Goal: Contribute content

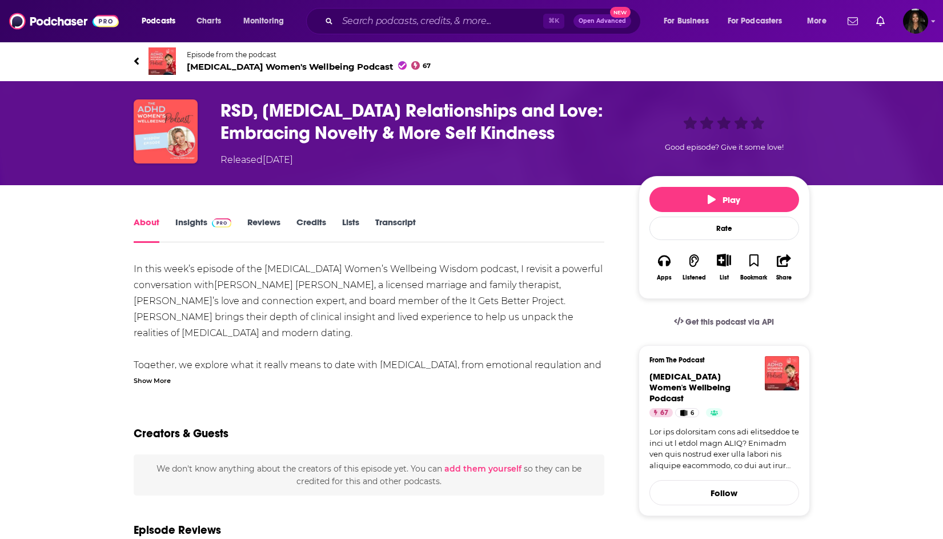
click at [337, 62] on span "ADHD Women's Wellbeing Podcast 67" at bounding box center [309, 66] width 245 height 11
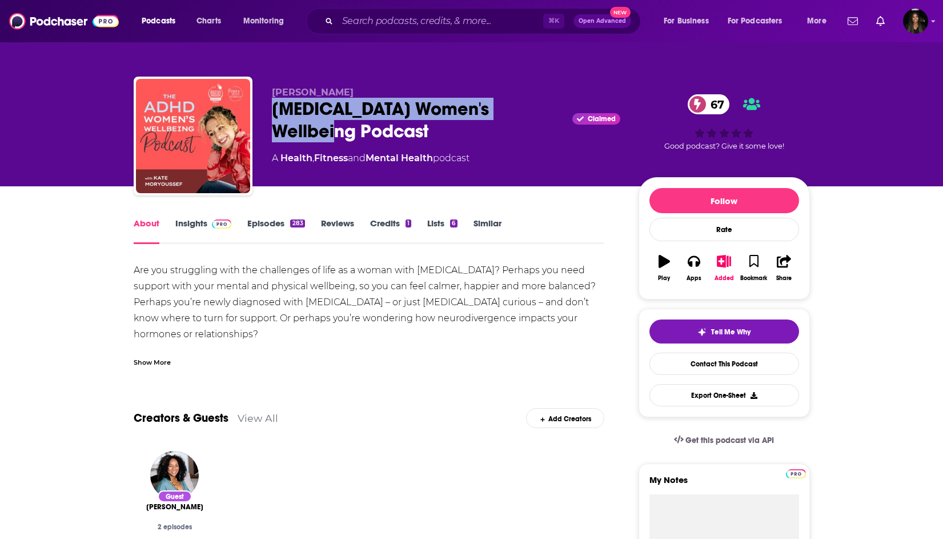
drag, startPoint x: 264, startPoint y: 107, endPoint x: 353, endPoint y: 128, distance: 91.1
click at [353, 128] on div "Kate Moryoussef ADHD Women's Wellbeing Podcast Claimed 67 A Health , Fitness an…" at bounding box center [472, 138] width 677 height 123
copy h1 "[MEDICAL_DATA] Women's Wellbeing Podcast"
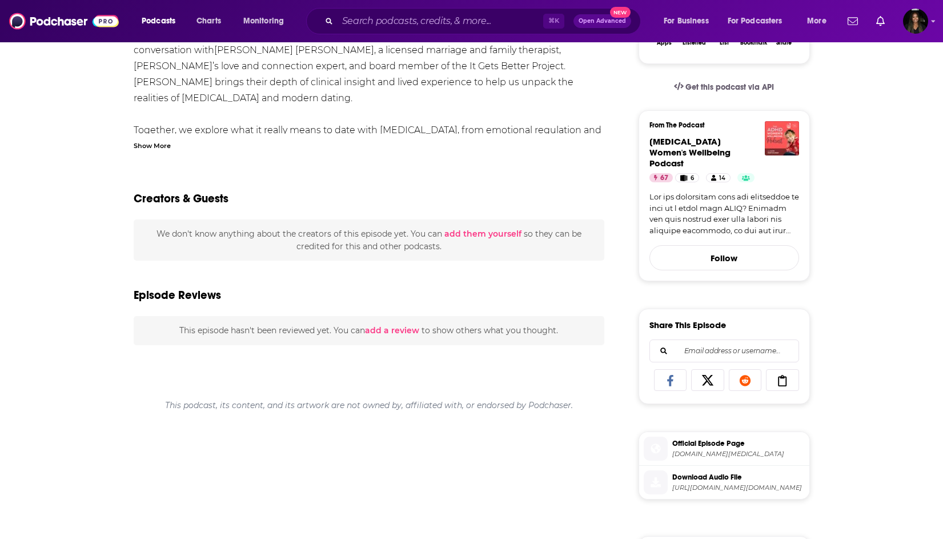
scroll to position [237, 0]
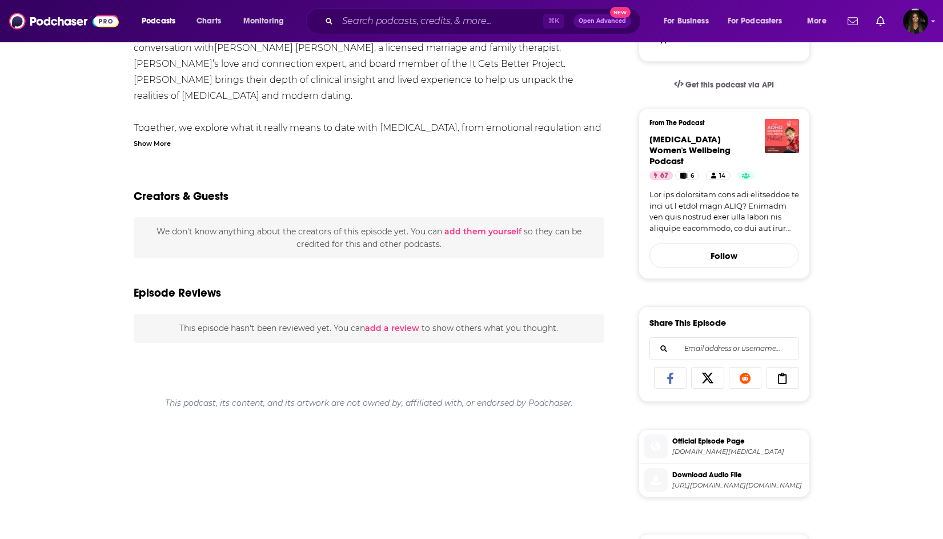
click at [492, 229] on button "add them yourself" at bounding box center [483, 231] width 77 height 9
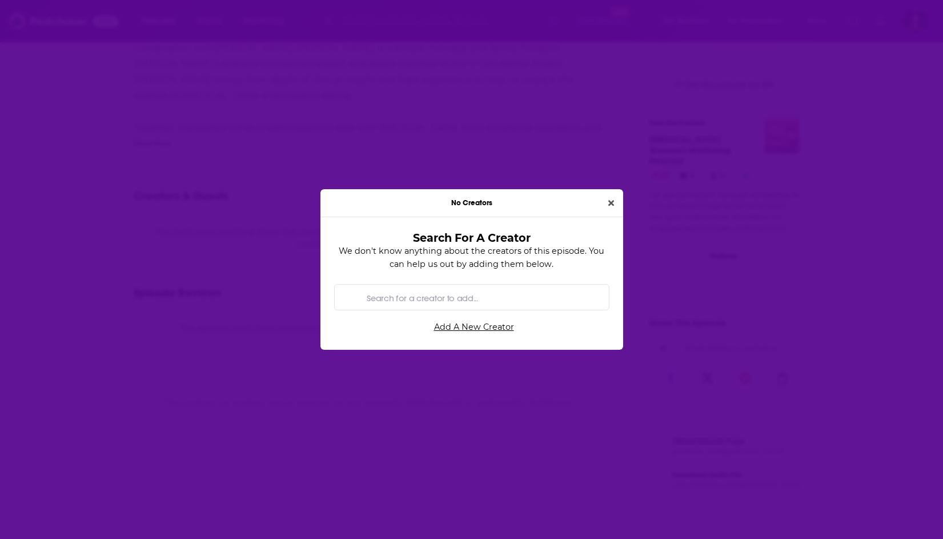
scroll to position [0, 0]
click at [443, 302] on input "Search for a creator to add..." at bounding box center [480, 298] width 237 height 26
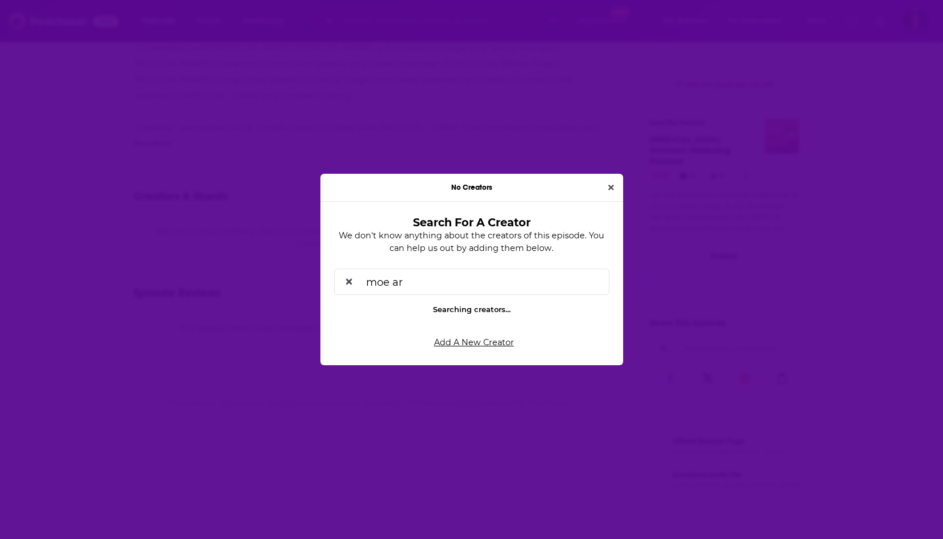
type input "moe ari"
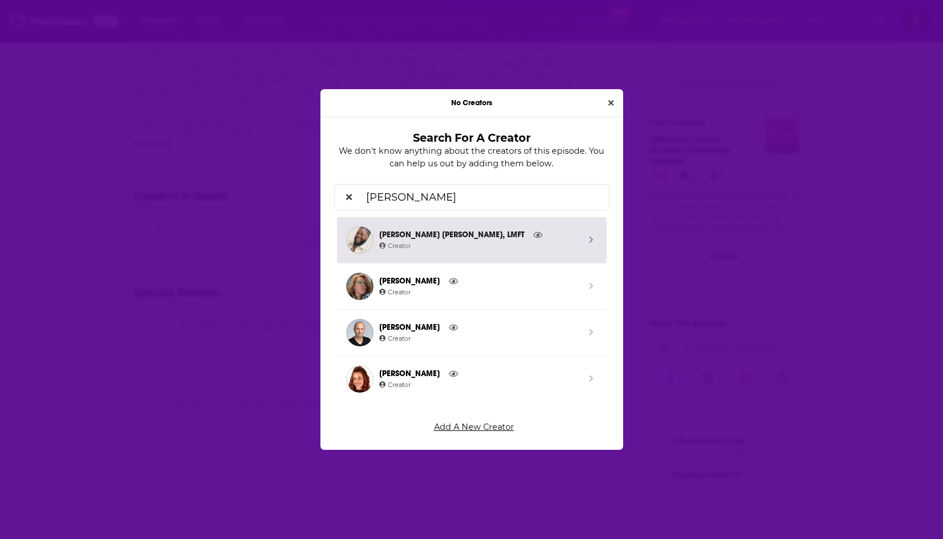
click at [475, 246] on span "Creator" at bounding box center [479, 246] width 201 height 10
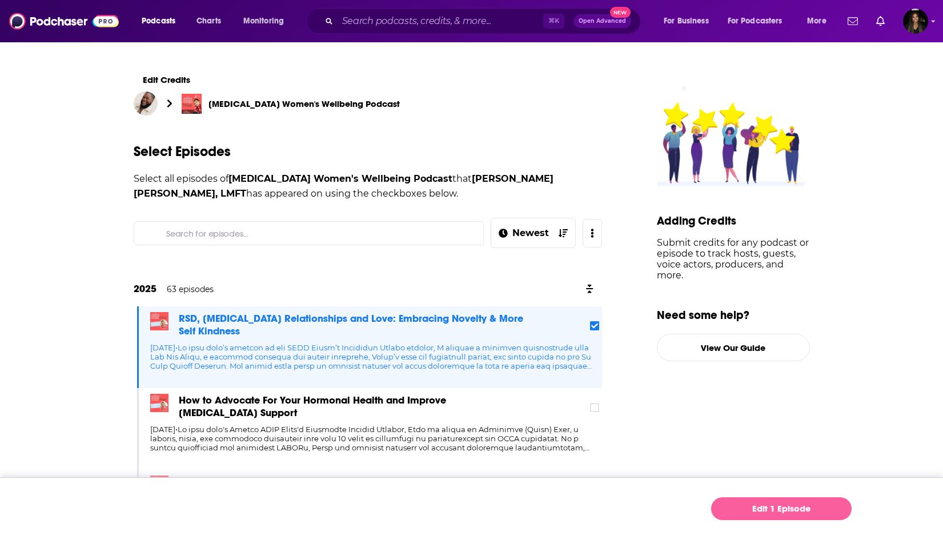
click at [732, 513] on link "Edit 1 Episode" at bounding box center [781, 508] width 141 height 23
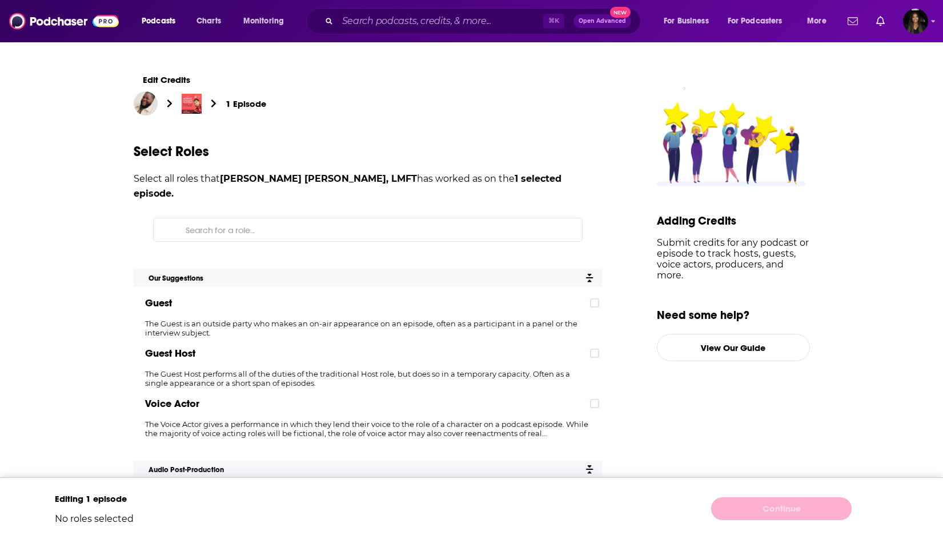
click at [593, 294] on div "Guest" at bounding box center [368, 302] width 469 height 23
click at [592, 299] on icon at bounding box center [594, 302] width 7 height 7
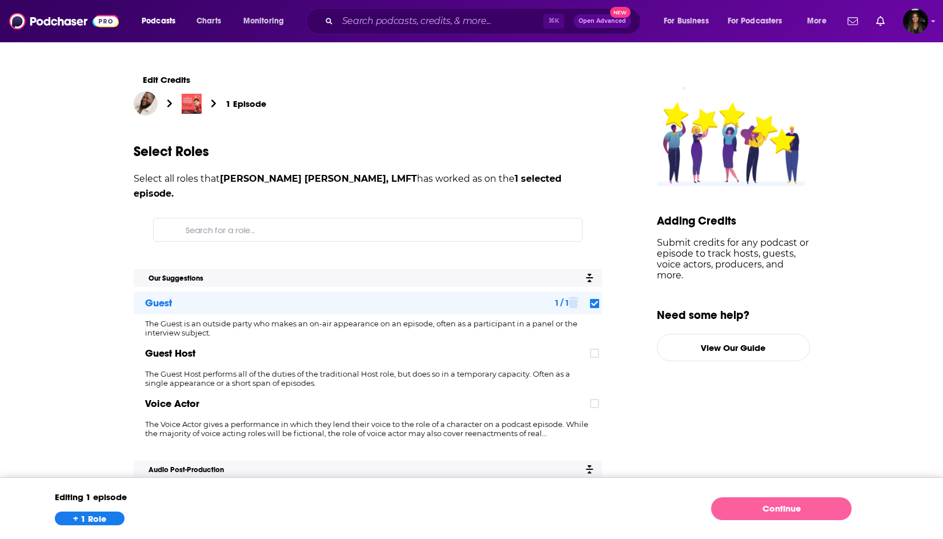
click at [739, 510] on link "Continue" at bounding box center [781, 508] width 141 height 23
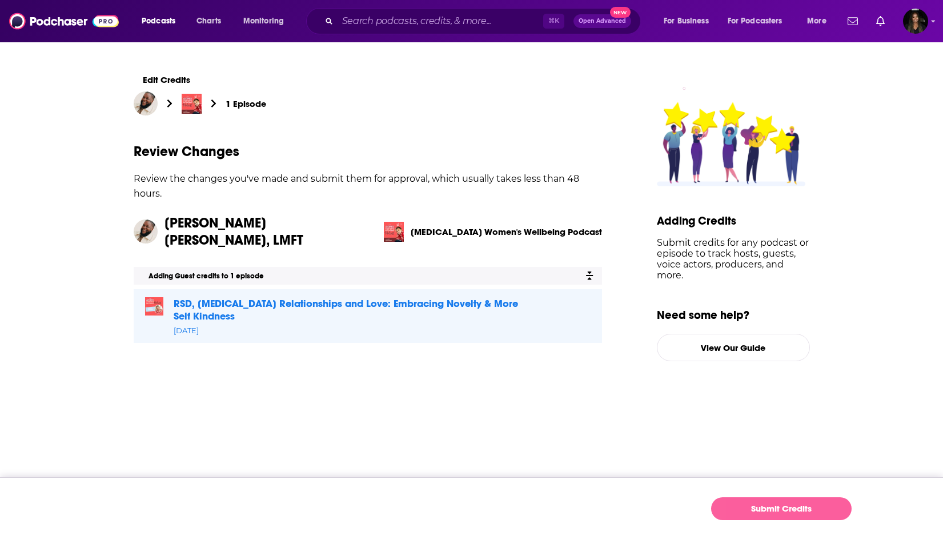
click at [739, 510] on button "Submit Credits" at bounding box center [781, 508] width 141 height 23
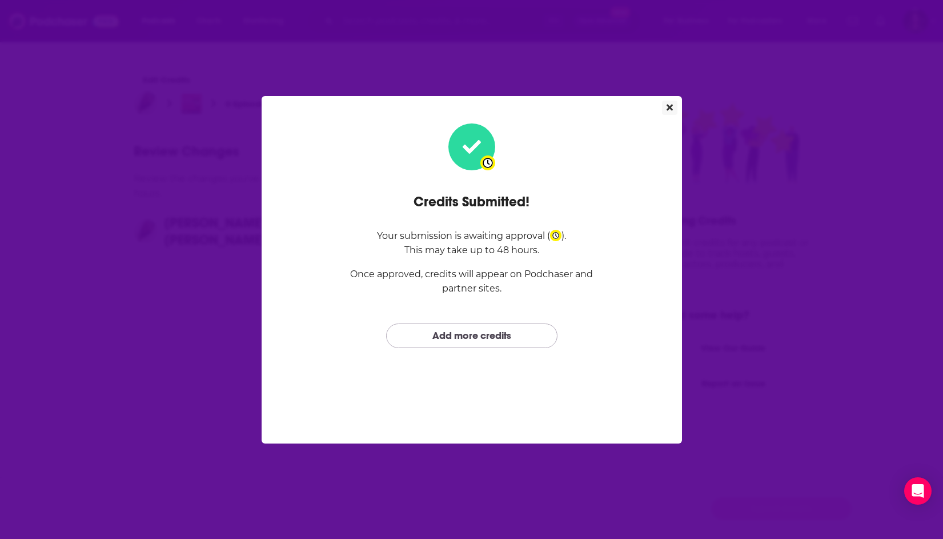
click at [670, 107] on icon "Close" at bounding box center [670, 107] width 6 height 6
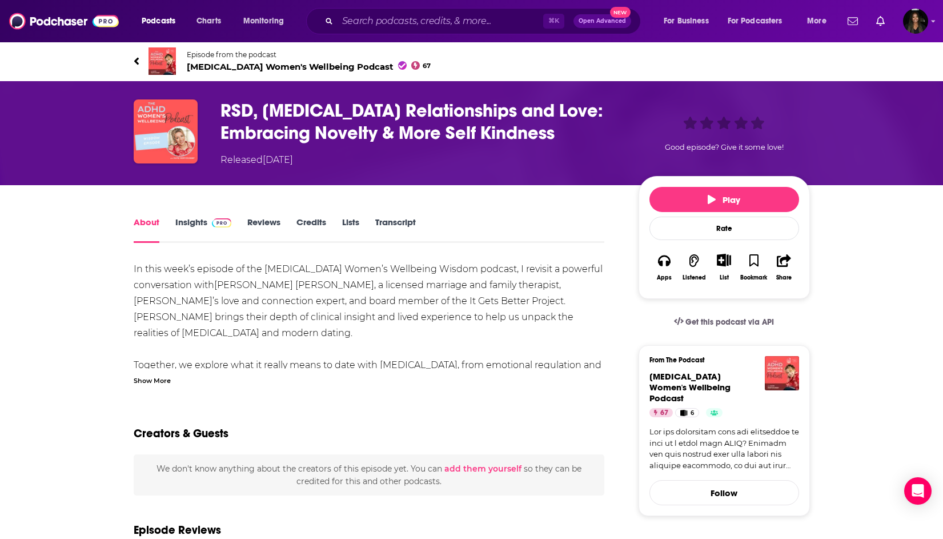
click at [164, 377] on div "Show More" at bounding box center [152, 379] width 37 height 11
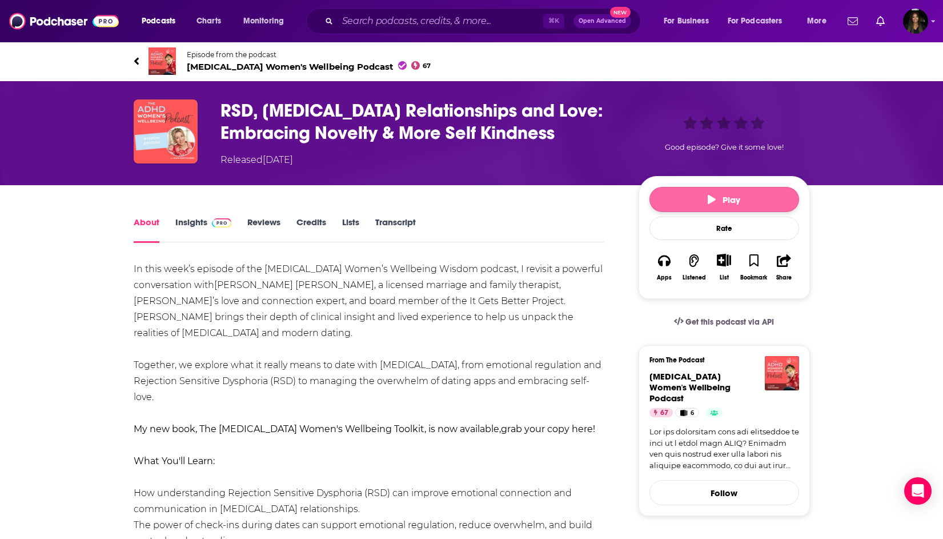
click at [701, 198] on button "Play" at bounding box center [725, 199] width 150 height 25
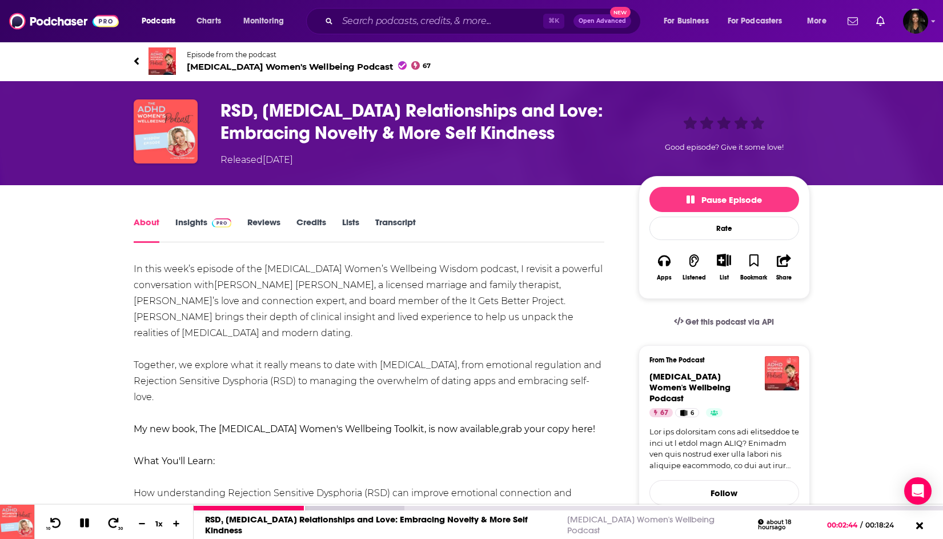
click at [86, 522] on icon at bounding box center [84, 522] width 9 height 9
